Goal: Task Accomplishment & Management: Manage account settings

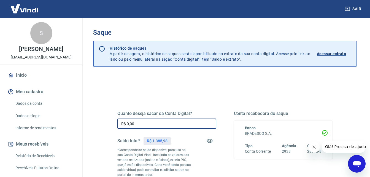
click at [143, 126] on input "R$ 0,00" at bounding box center [166, 123] width 99 height 10
type input "R$ 1.385,98"
click at [314, 147] on icon "Fechar mensagem da empresa" at bounding box center [313, 147] width 4 height 4
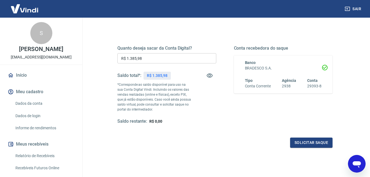
scroll to position [83, 0]
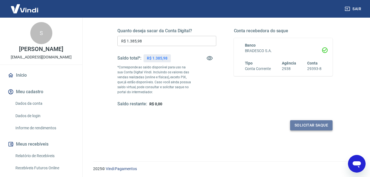
click at [307, 126] on button "Solicitar saque" at bounding box center [311, 125] width 42 height 10
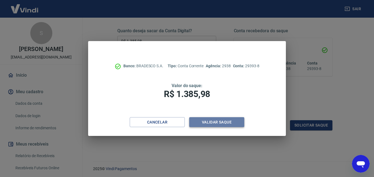
click at [230, 124] on button "Validar saque" at bounding box center [216, 122] width 55 height 10
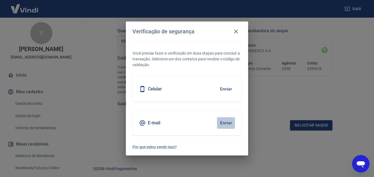
click at [228, 122] on button "Enviar" at bounding box center [226, 123] width 18 height 12
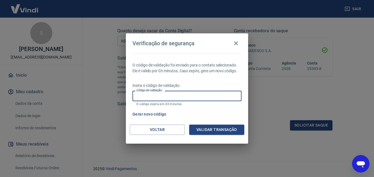
click at [204, 99] on input "Código de validação" at bounding box center [186, 96] width 109 height 10
type input "996479"
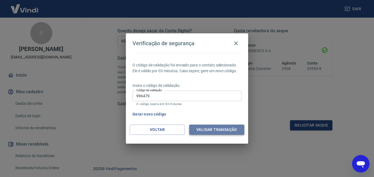
click at [224, 127] on button "Validar transação" at bounding box center [216, 129] width 55 height 10
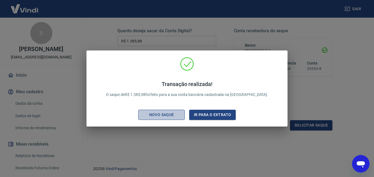
click at [164, 113] on div "Novo saque" at bounding box center [162, 114] width 38 height 7
